Goal: Navigation & Orientation: Find specific page/section

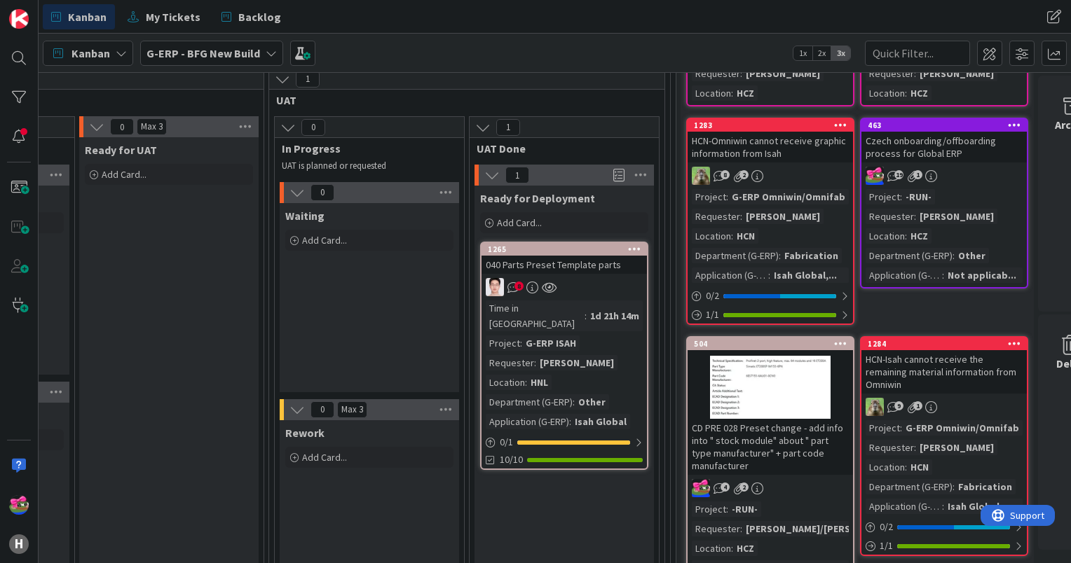
scroll to position [137, 1951]
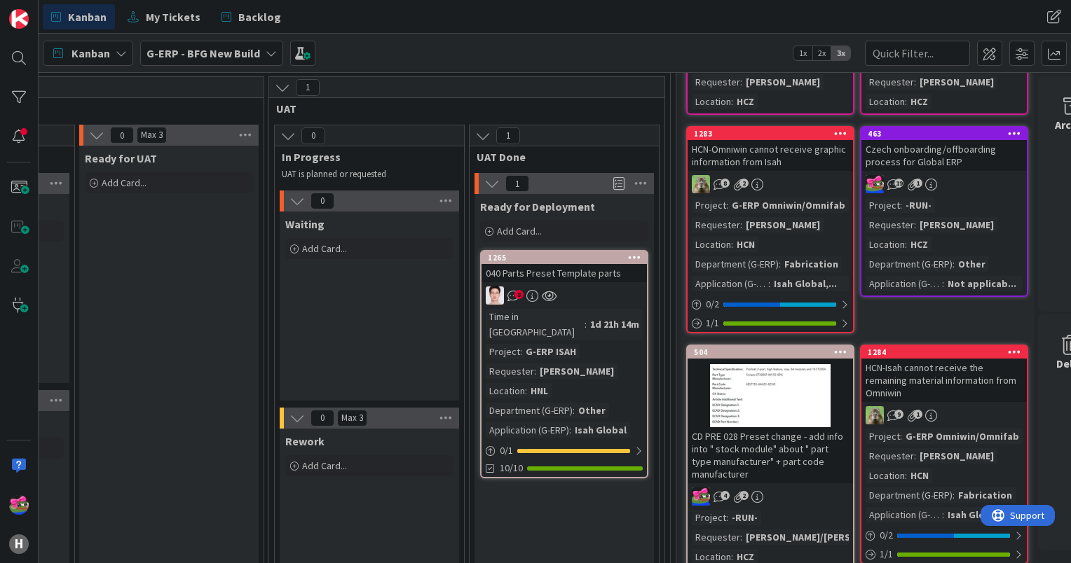
click at [612, 296] on div "8" at bounding box center [563, 296] width 165 height 18
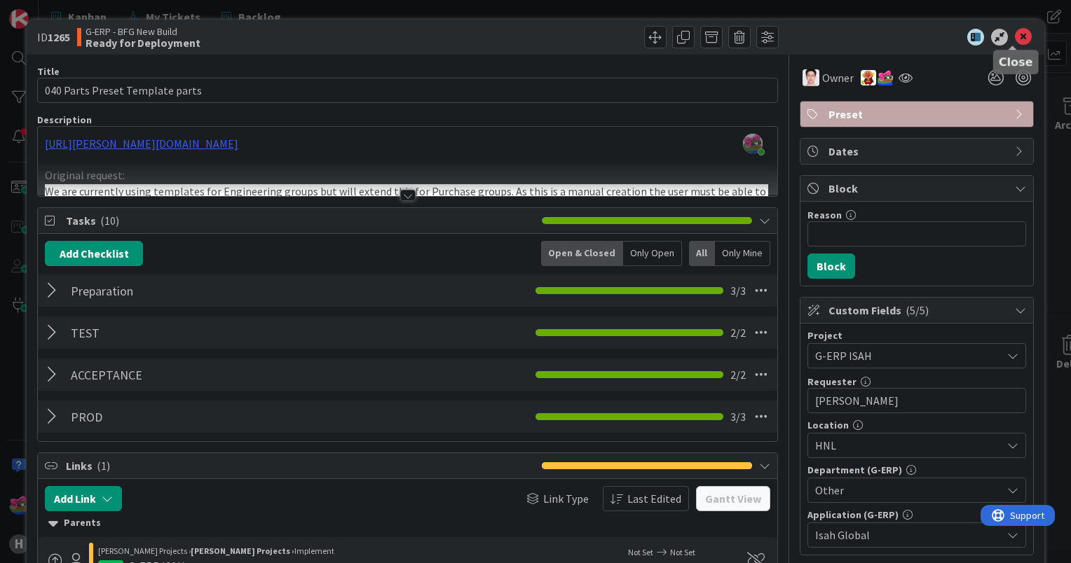
click at [1014, 40] on icon at bounding box center [1022, 37] width 17 height 17
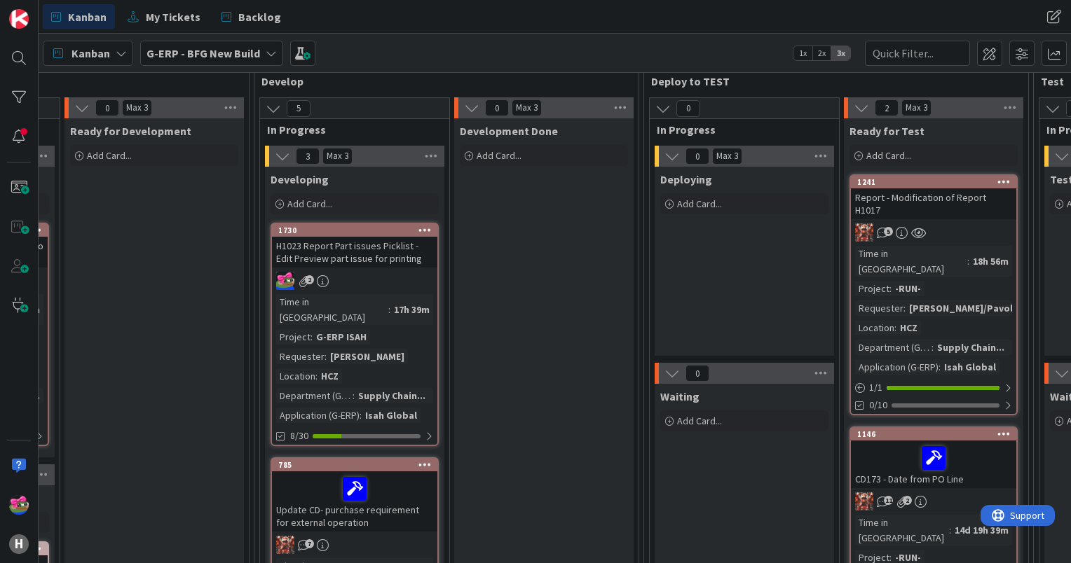
scroll to position [165, 406]
